Goal: Task Accomplishment & Management: Complete application form

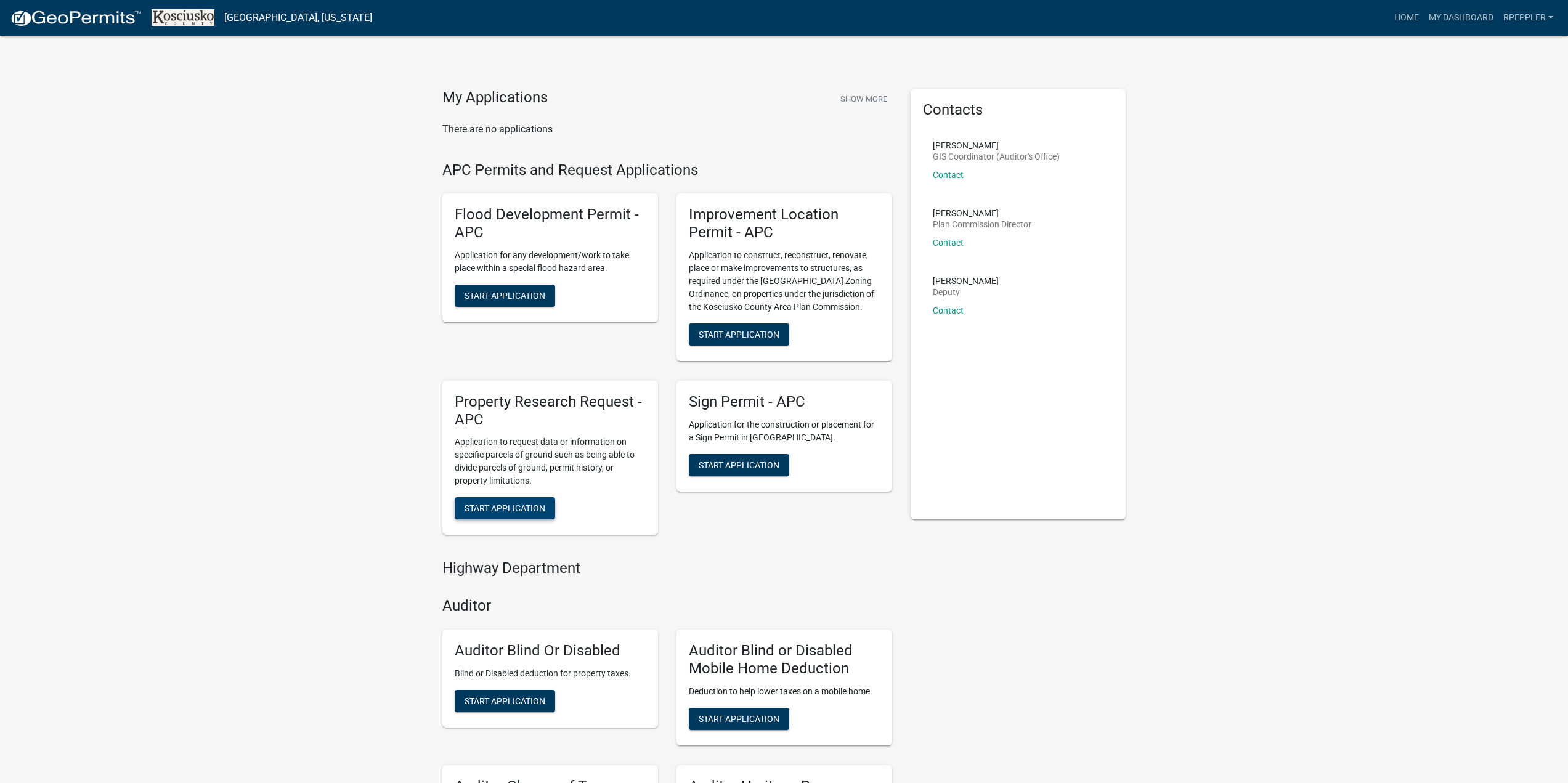
click at [498, 513] on span "Start Application" at bounding box center [505, 508] width 81 height 10
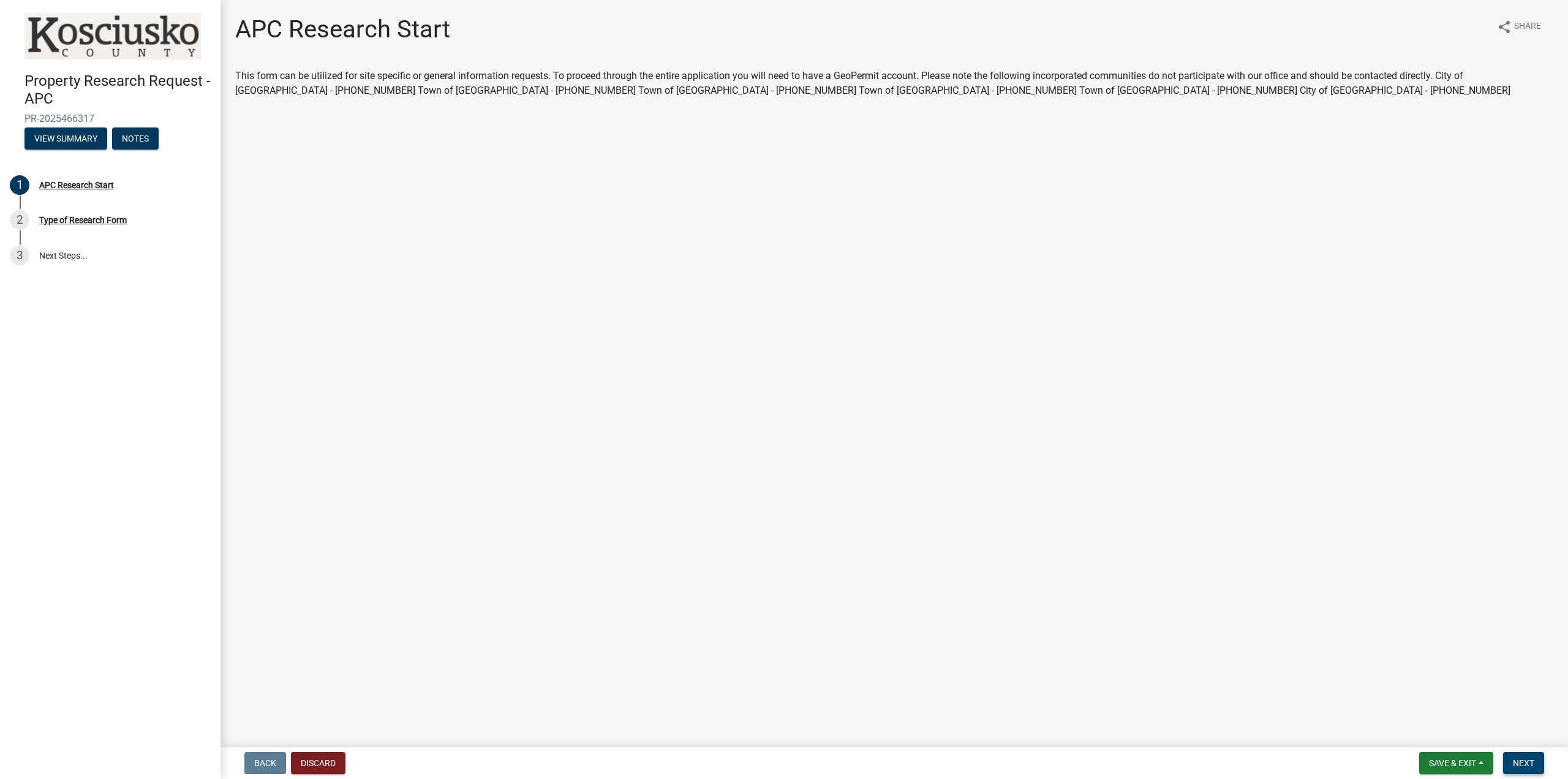
click at [1538, 761] on button "Next" at bounding box center [1523, 763] width 41 height 22
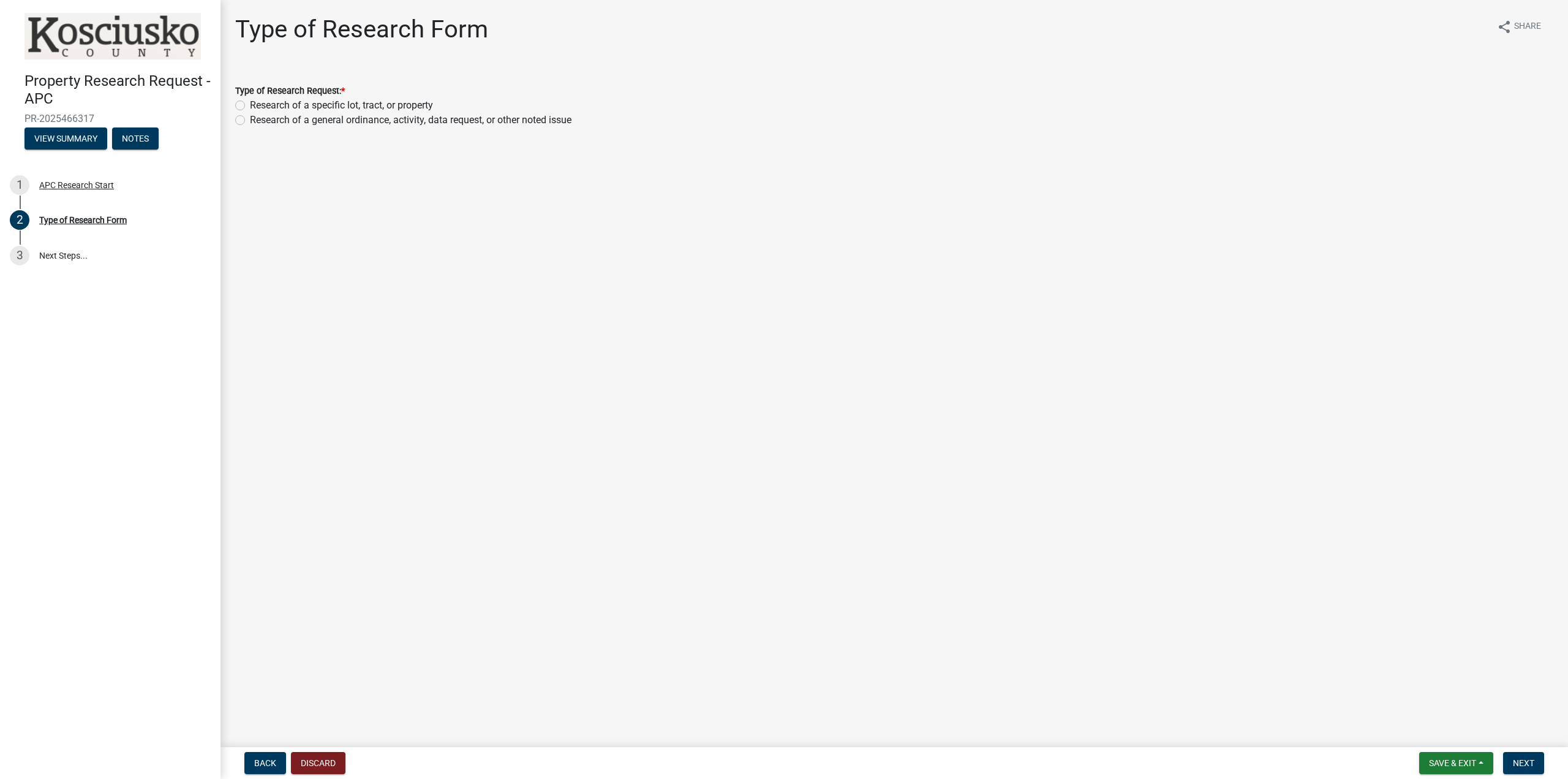
click at [278, 100] on label "Research of a specific lot, tract, or property" at bounding box center [341, 105] width 183 height 15
click at [258, 100] on input "Research of a specific lot, tract, or property" at bounding box center [254, 102] width 8 height 8
radio input "true"
click at [1536, 764] on button "Next" at bounding box center [1523, 763] width 41 height 22
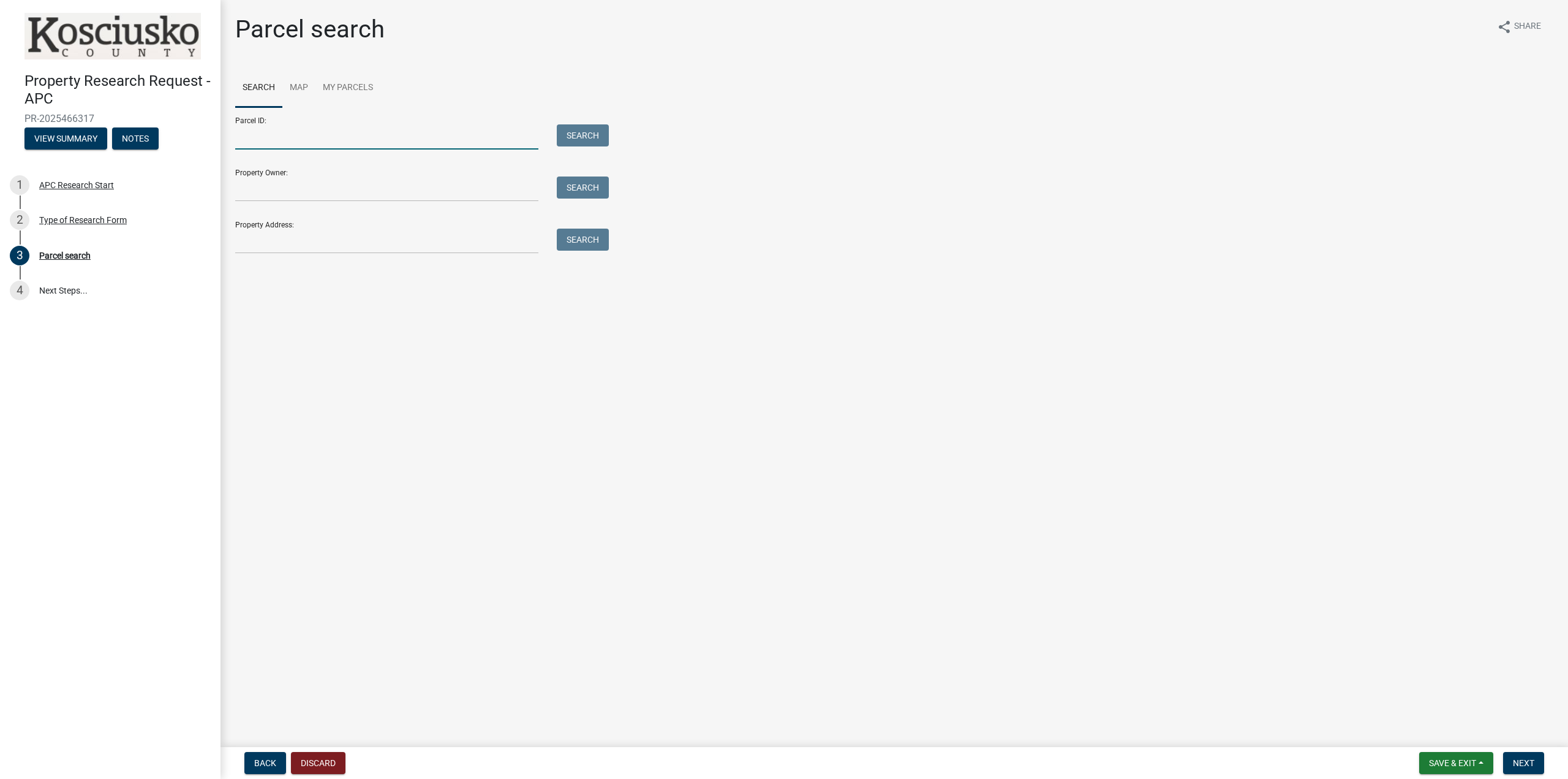
click at [314, 132] on input "Parcel ID:" at bounding box center [386, 137] width 303 height 25
type input "[PHONE_NUMBER]"
click at [576, 133] on button "Search" at bounding box center [583, 135] width 52 height 22
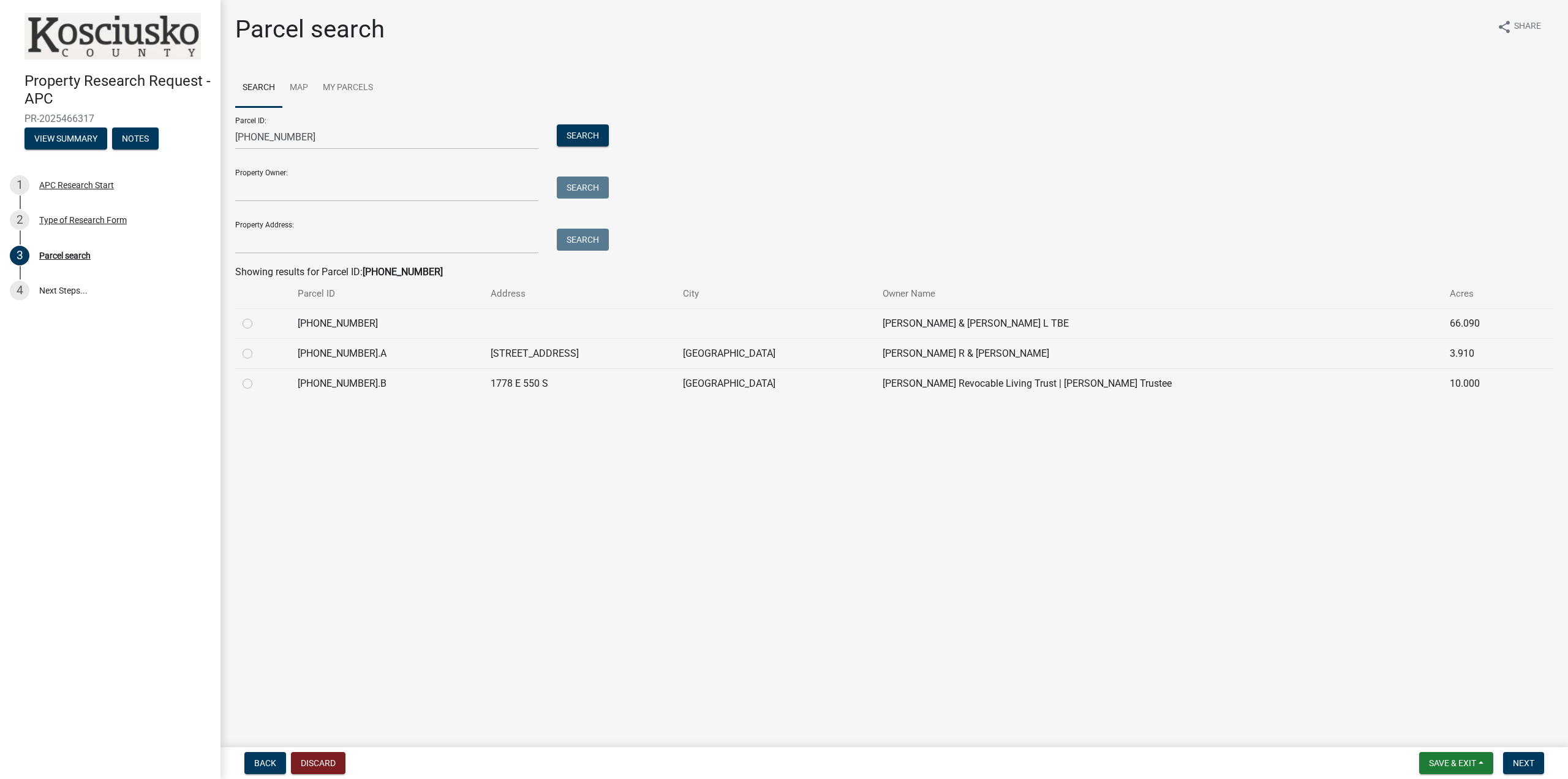
click at [257, 316] on label at bounding box center [257, 316] width 0 height 0
click at [257, 323] on input "radio" at bounding box center [261, 320] width 8 height 8
radio input "true"
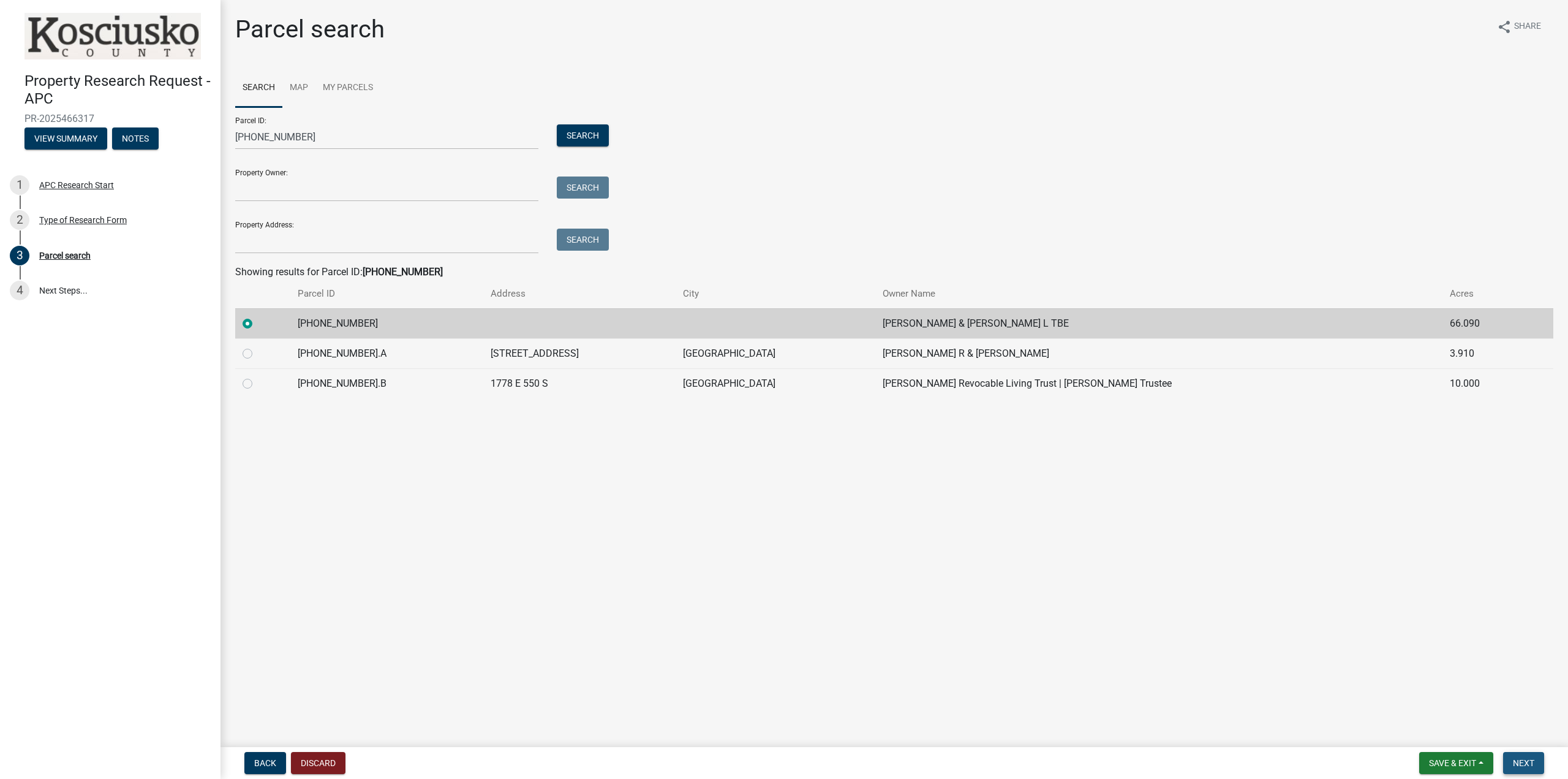
click at [1517, 754] on button "Next" at bounding box center [1523, 763] width 41 height 22
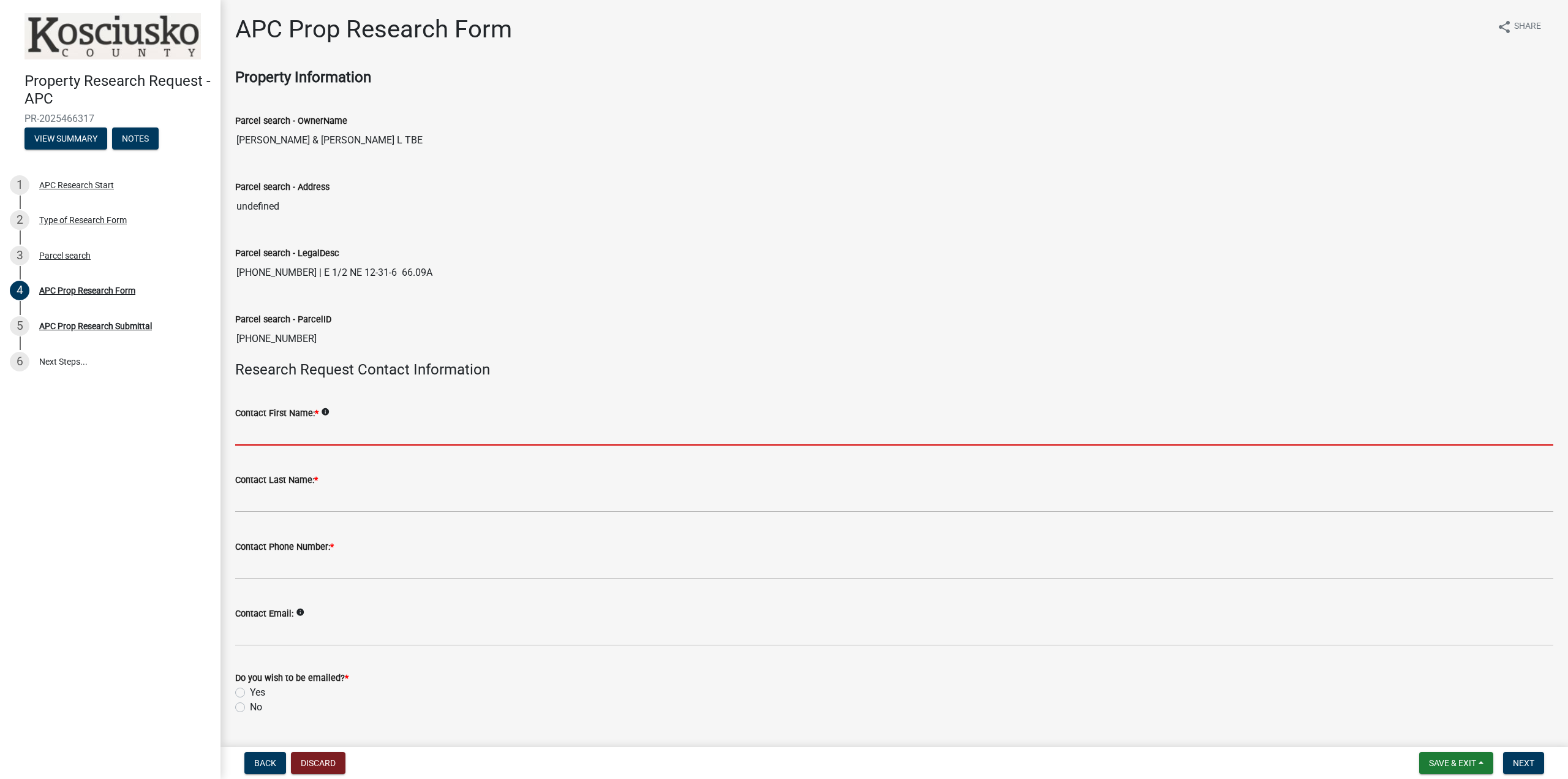
click at [294, 426] on input "Contact First Name: *" at bounding box center [894, 433] width 1318 height 25
type input "[PERSON_NAME]"
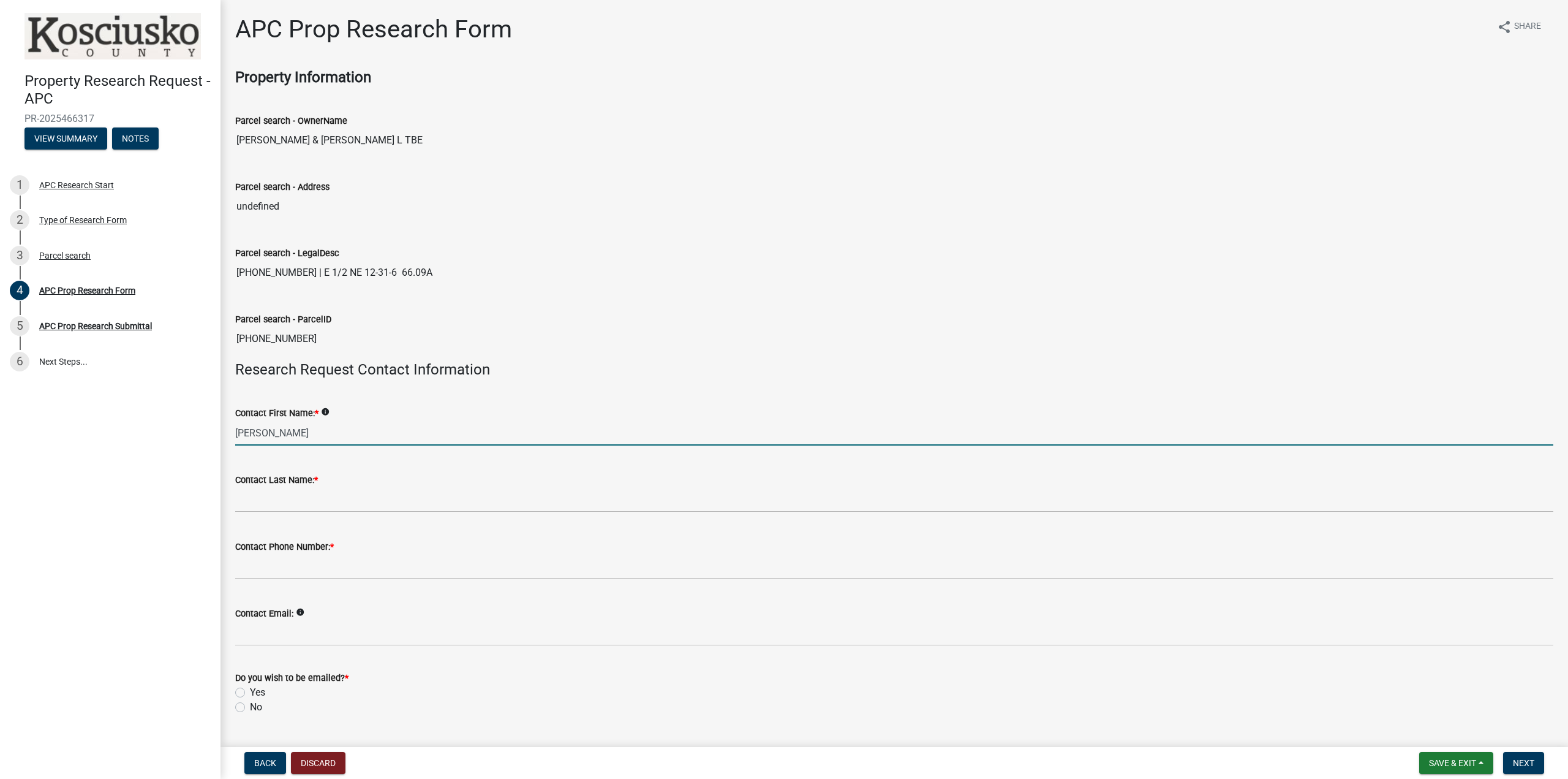
type input "[PERSON_NAME]"
type input "2602443640"
type input "[EMAIL_ADDRESS][DOMAIN_NAME]"
type input "[STREET_ADDRESS]"
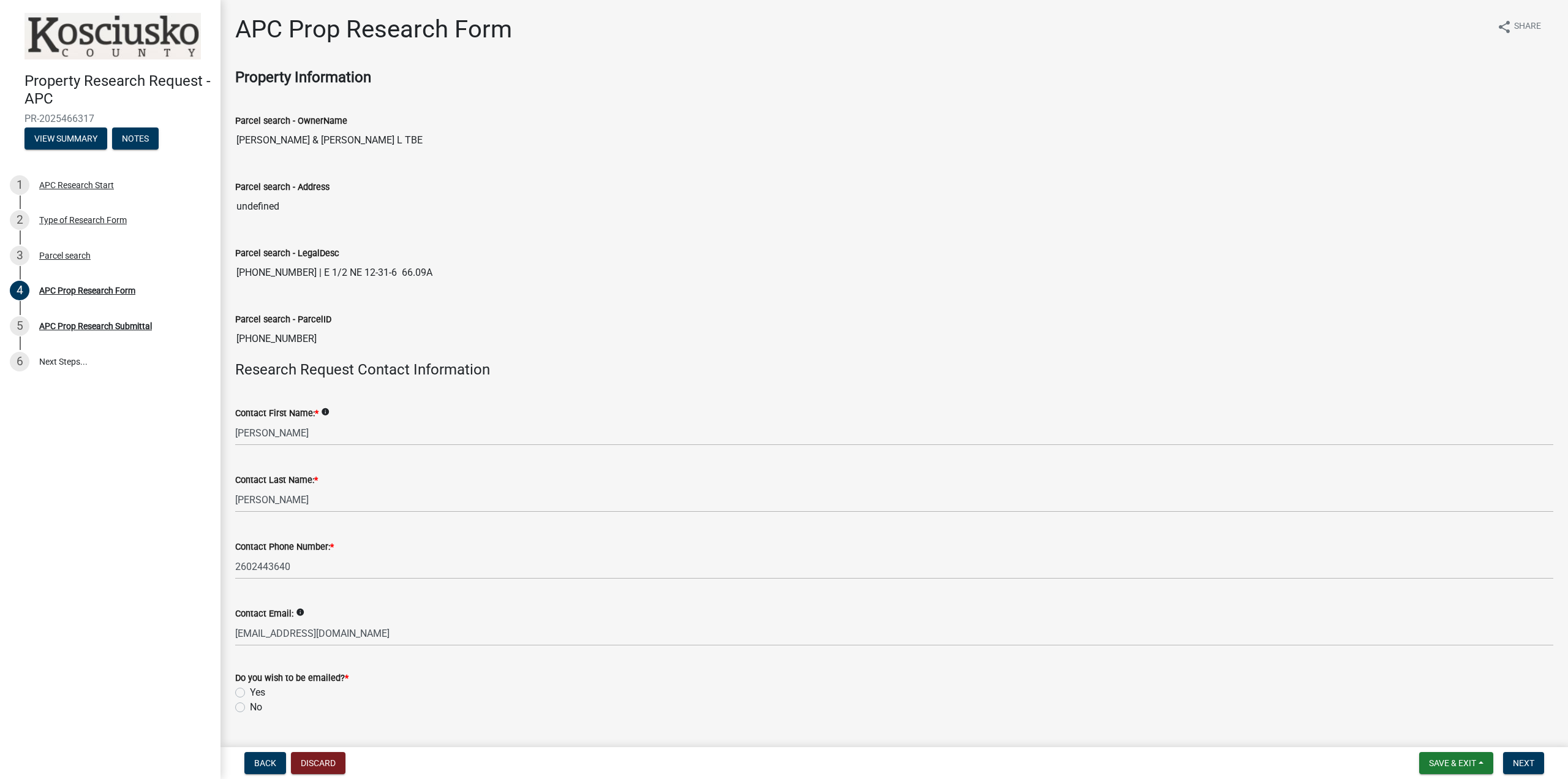
click at [254, 695] on label "Yes" at bounding box center [258, 692] width 15 height 15
click at [254, 693] on input "Yes" at bounding box center [254, 689] width 8 height 8
radio input "true"
click at [1522, 762] on span "Next" at bounding box center [1523, 762] width 21 height 10
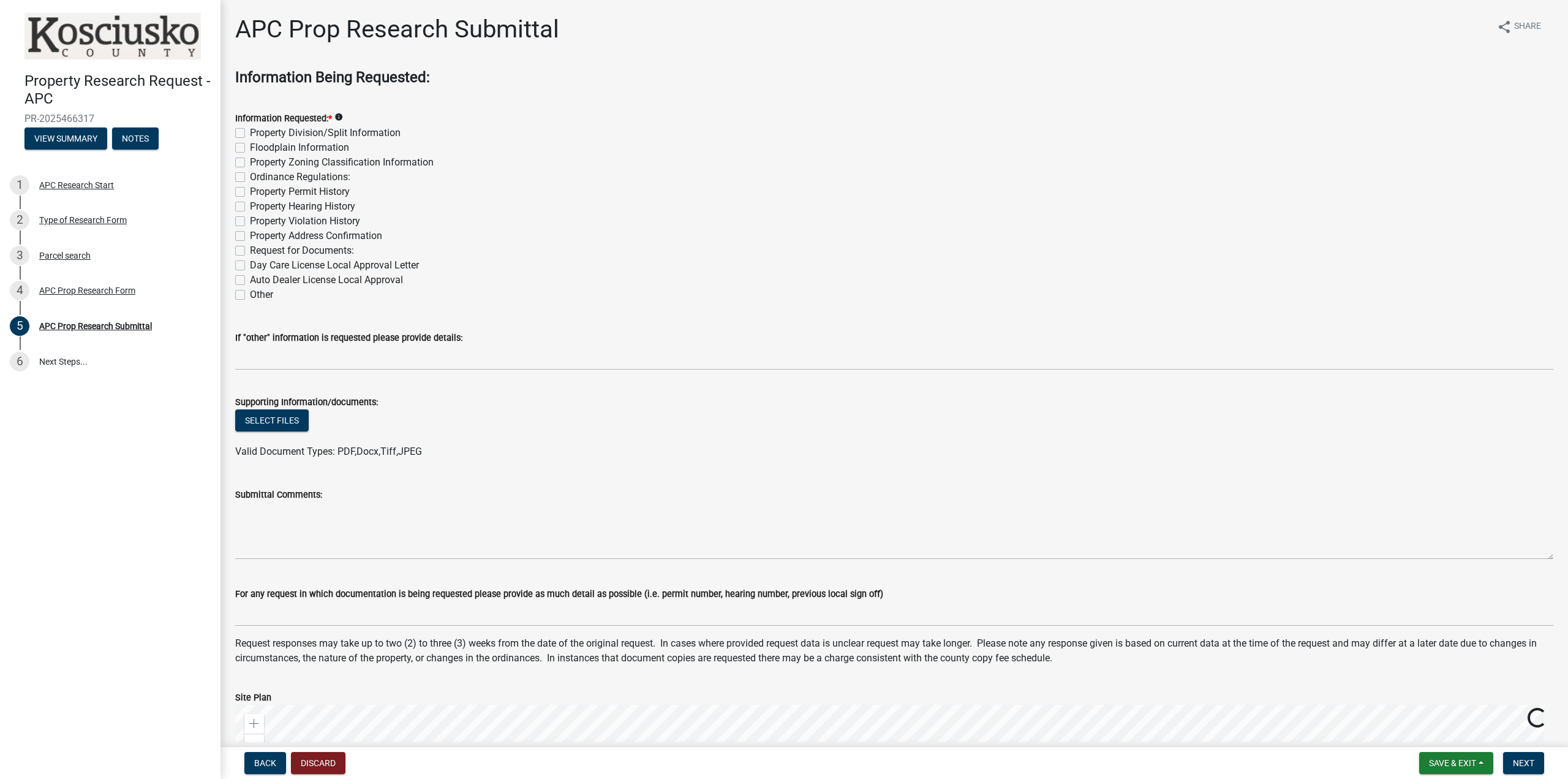
click at [250, 131] on label "Property Division/Split Information" at bounding box center [325, 133] width 151 height 15
click at [250, 131] on input "Property Division/Split Information" at bounding box center [254, 130] width 8 height 8
checkbox input "true"
checkbox input "false"
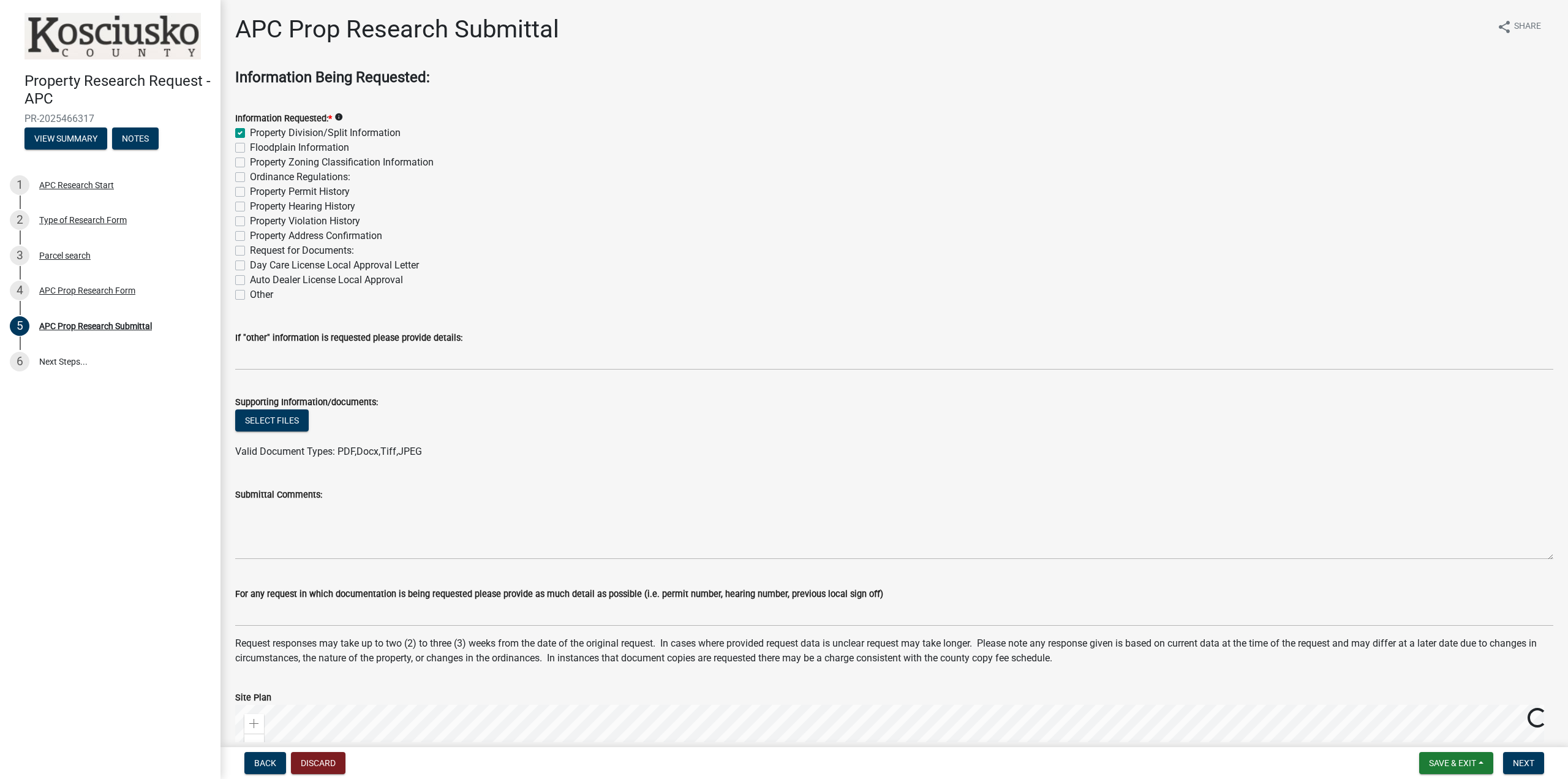
checkbox input "false"
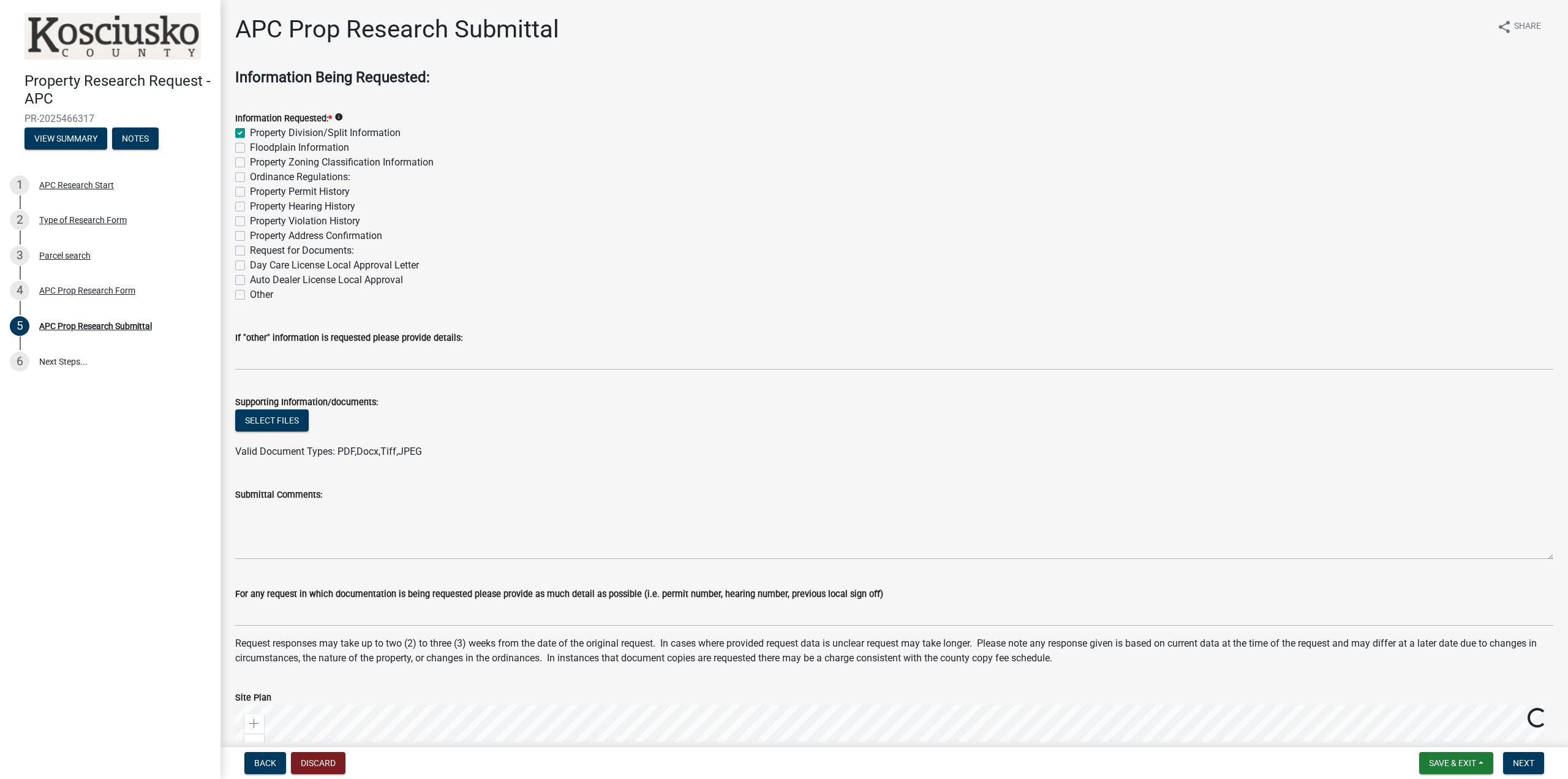
checkbox input "false"
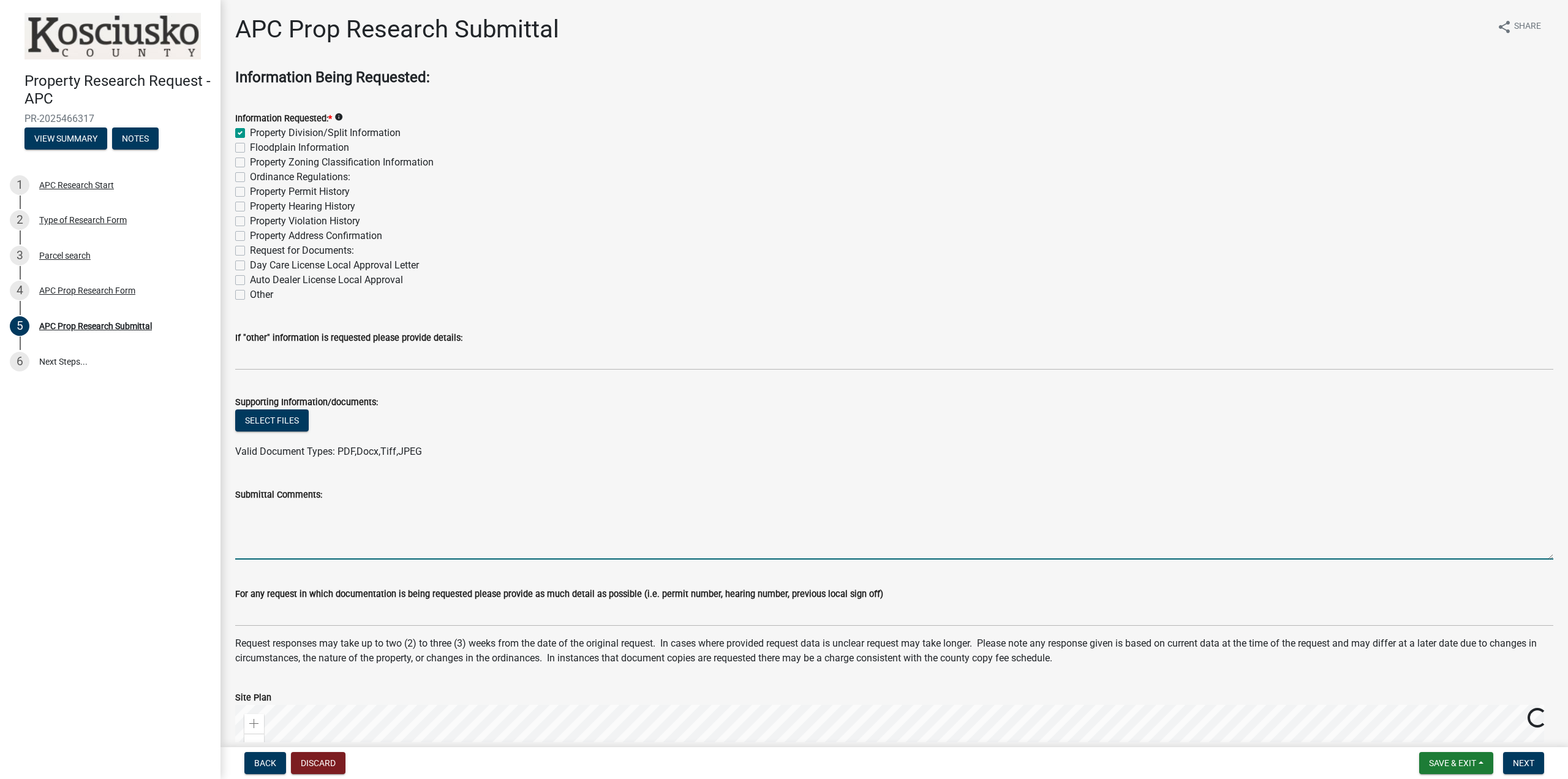
click at [299, 552] on textarea "Submittal Comments:" at bounding box center [894, 530] width 1318 height 57
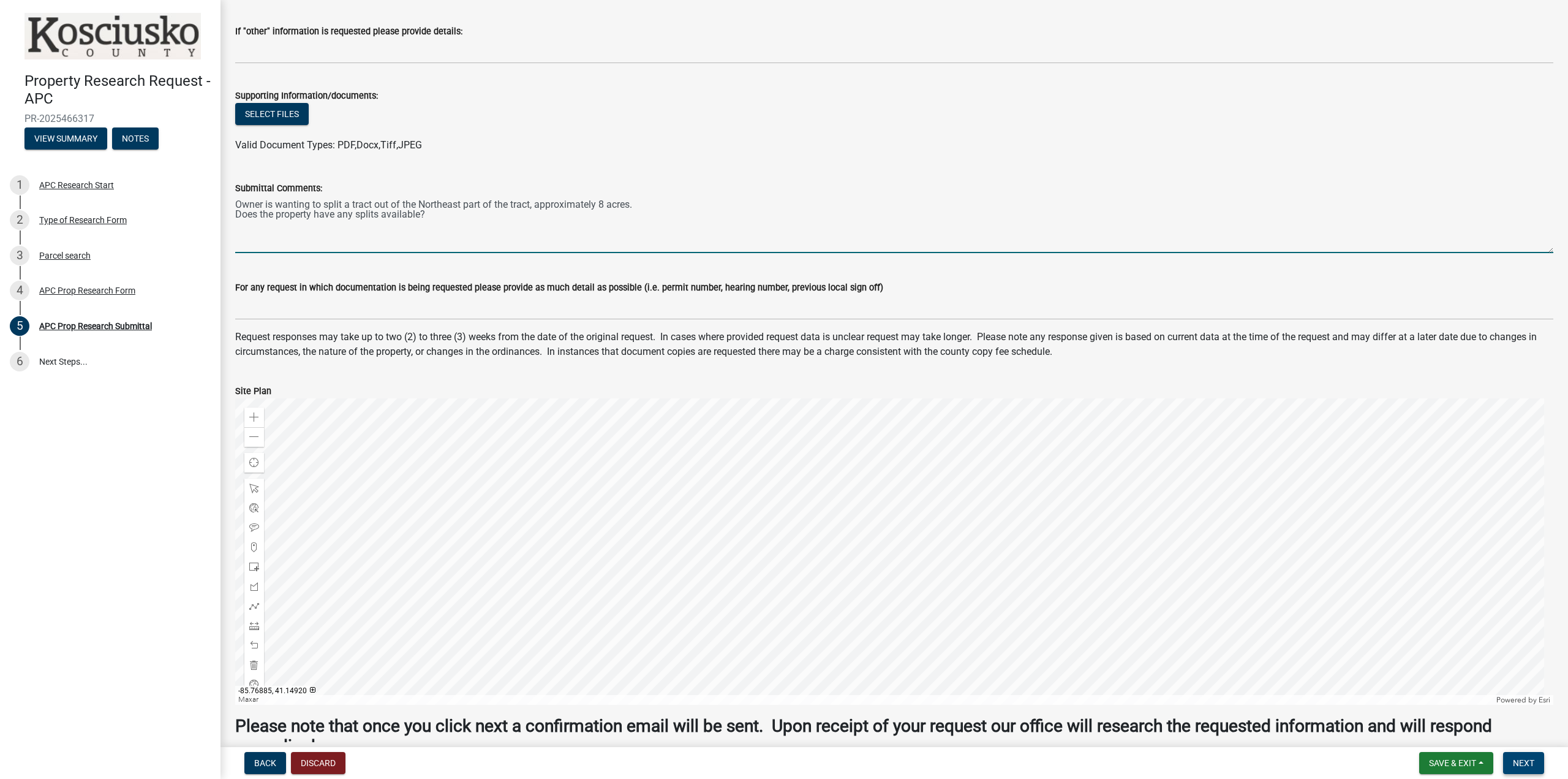
type textarea "Owner is wanting to split a tract out of the Northeast part of the tract, appro…"
click at [1527, 769] on button "Next" at bounding box center [1523, 763] width 41 height 22
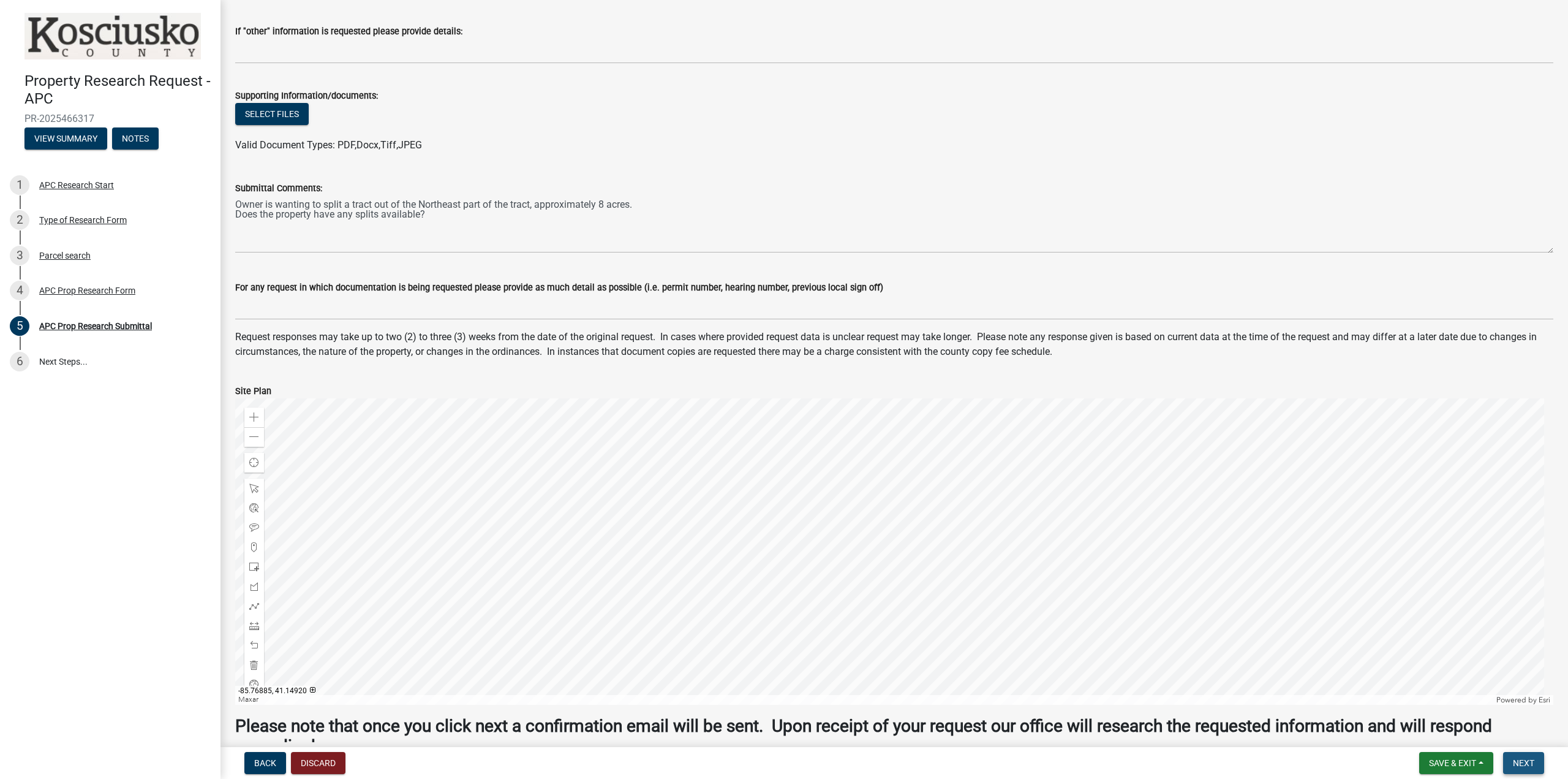
scroll to position [0, 0]
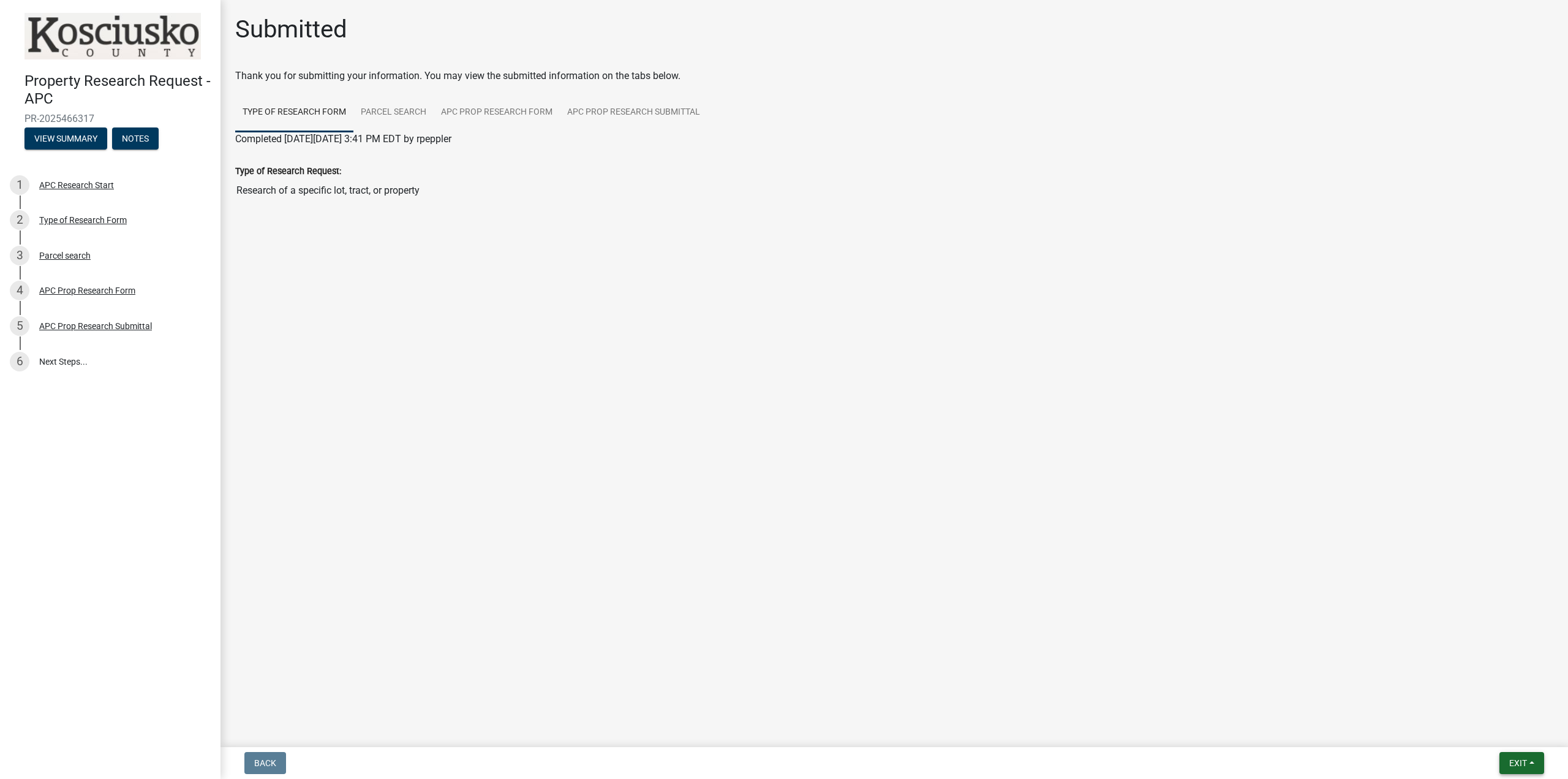
click at [1529, 758] on button "Exit" at bounding box center [1522, 763] width 45 height 22
click at [1509, 767] on span "Exit" at bounding box center [1518, 762] width 18 height 10
click at [1509, 758] on span "Exit" at bounding box center [1518, 762] width 18 height 10
click at [1489, 729] on button "Save & Exit" at bounding box center [1495, 731] width 98 height 30
